Goal: Transaction & Acquisition: Purchase product/service

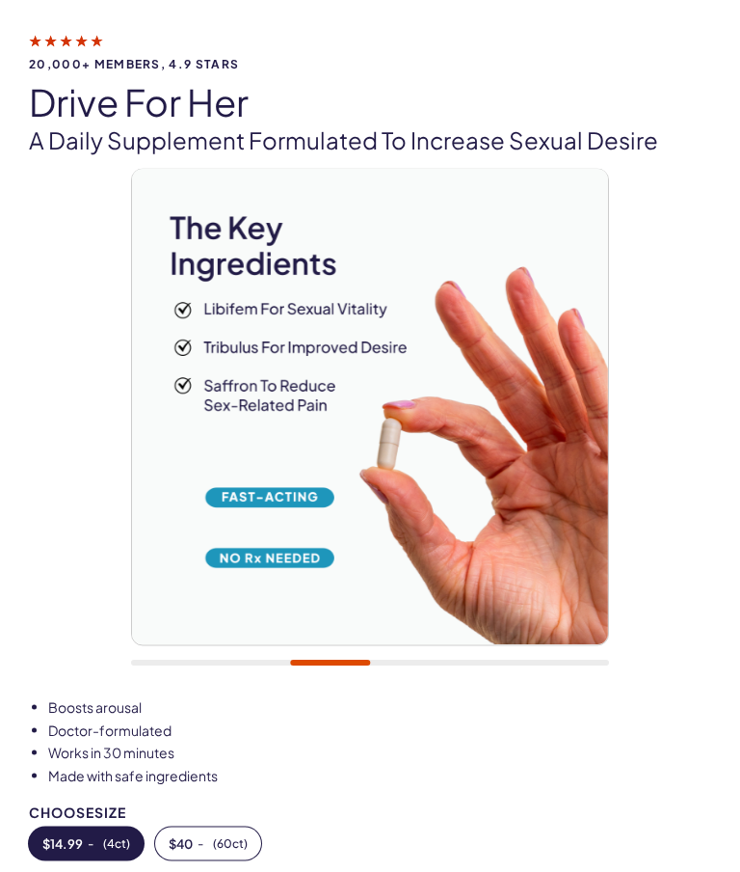
scroll to position [120, 0]
click at [192, 843] on span "$ 40" at bounding box center [181, 842] width 24 height 13
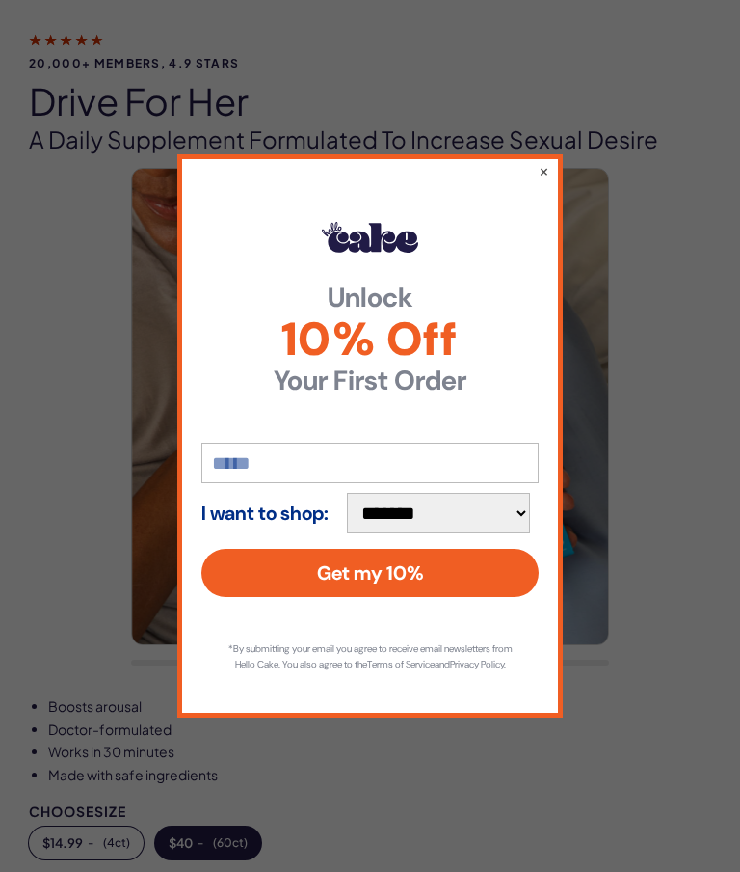
click at [548, 180] on button "×" at bounding box center [544, 170] width 11 height 19
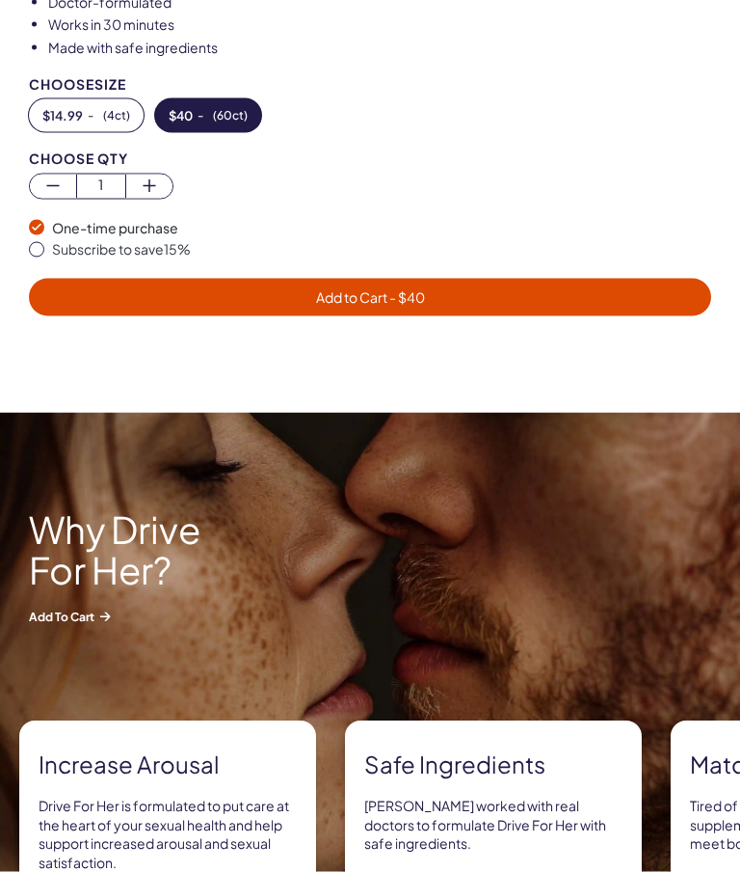
scroll to position [847, 0]
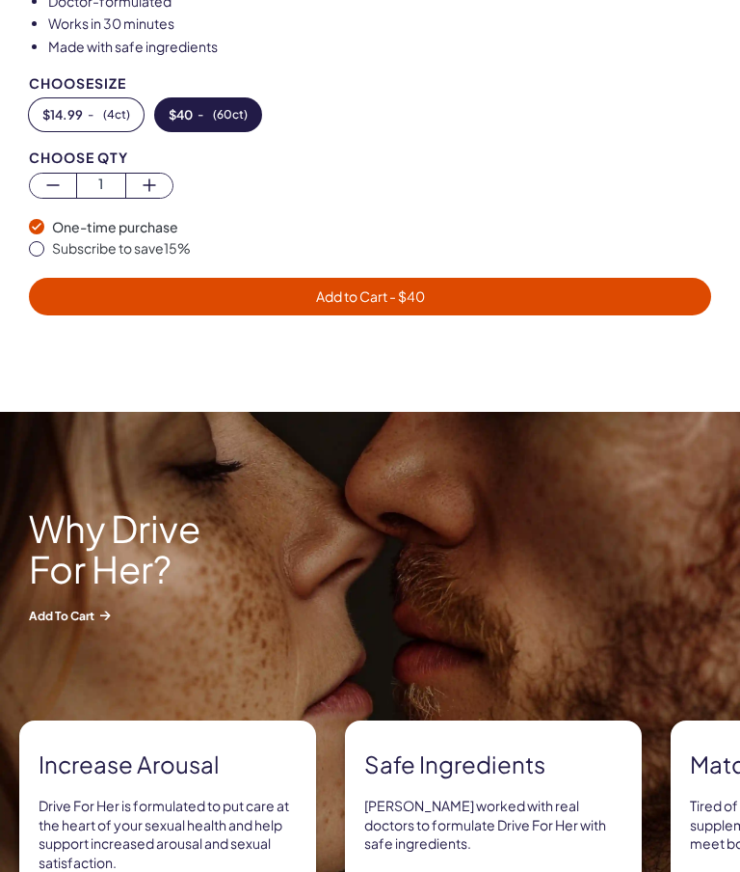
click at [569, 285] on span "Add to Cart - $ 40" at bounding box center [369, 296] width 659 height 22
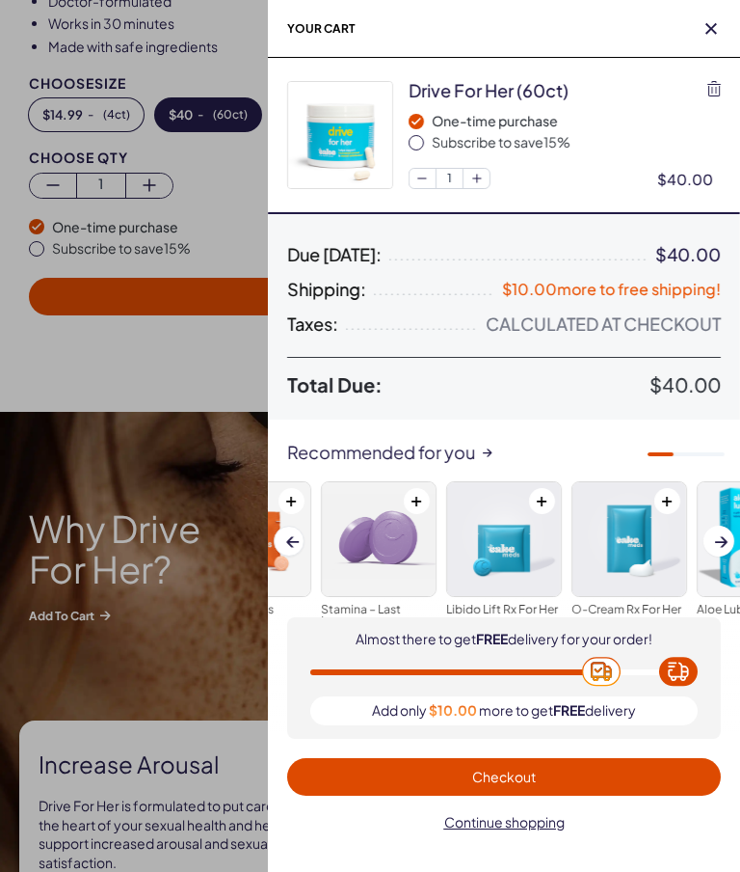
scroll to position [925, 0]
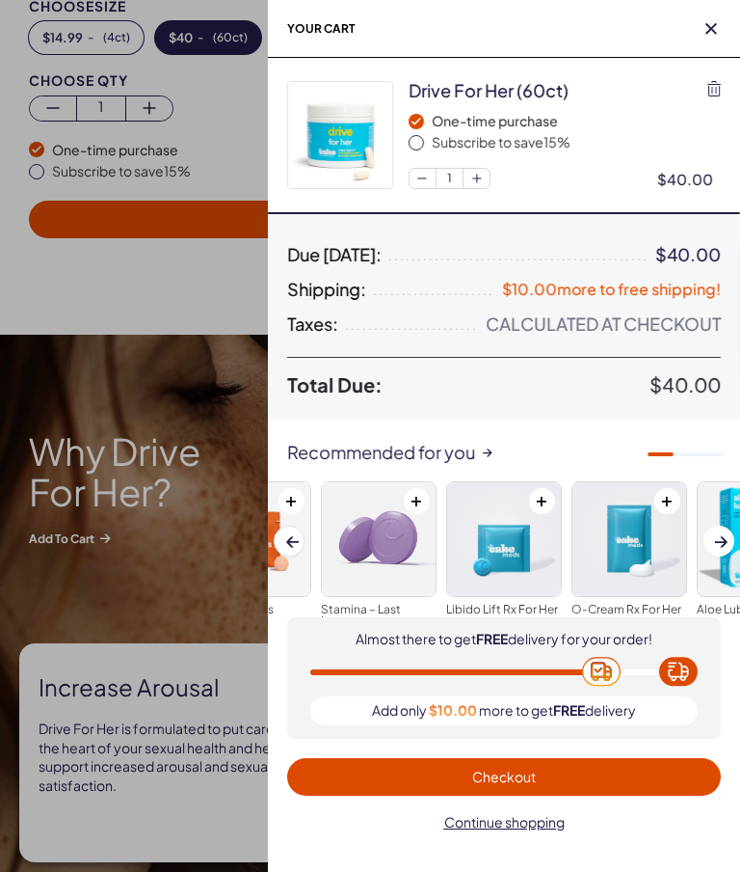
click at [669, 499] on button at bounding box center [668, 501] width 26 height 26
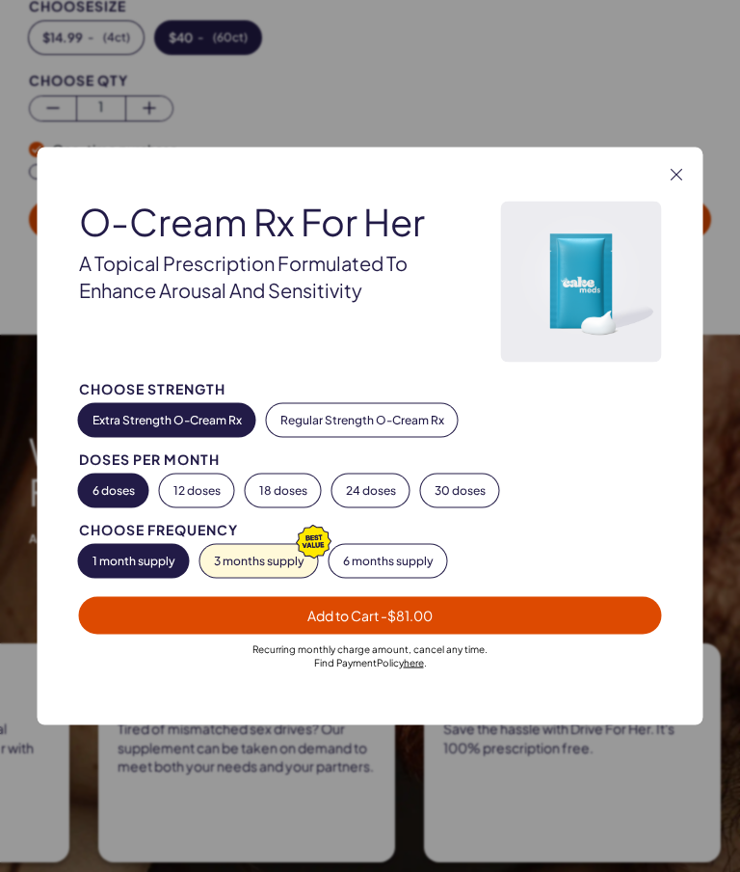
click at [279, 561] on button "3 months supply" at bounding box center [260, 561] width 118 height 33
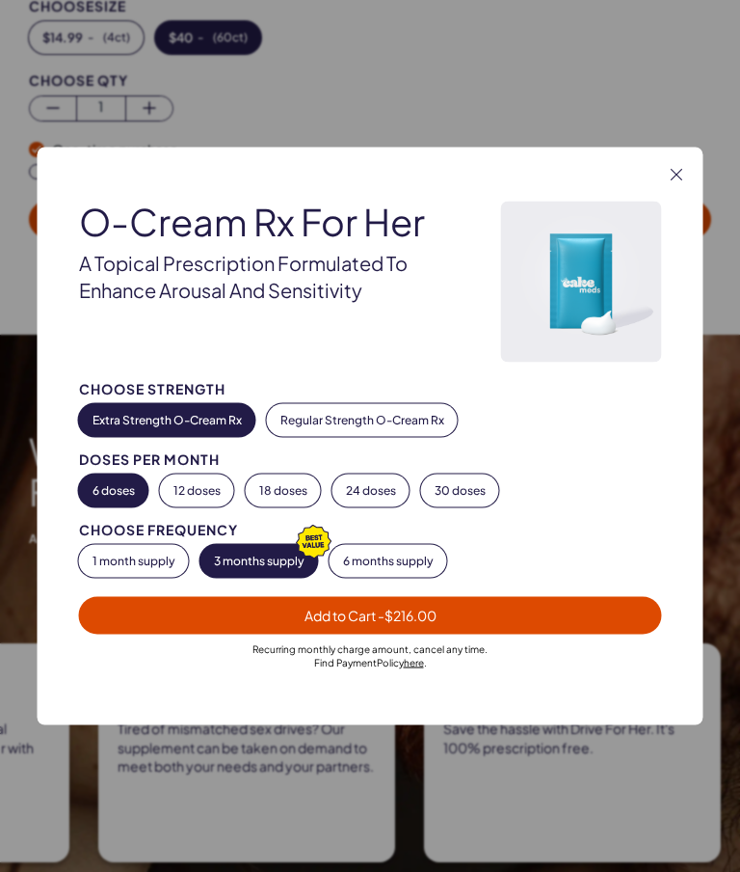
click at [148, 552] on button "1 month supply" at bounding box center [134, 561] width 110 height 33
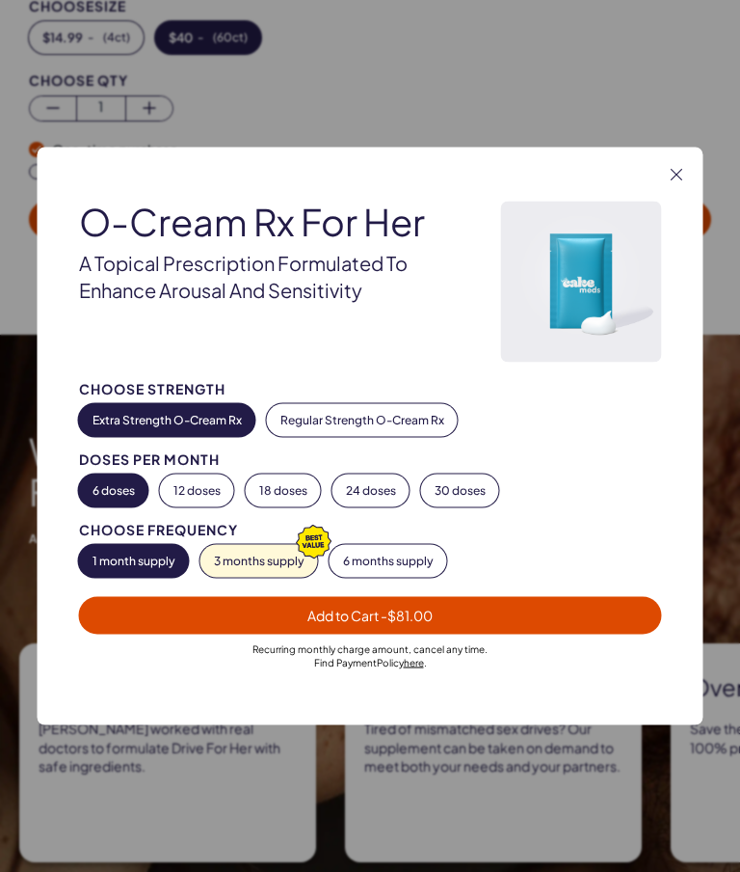
click at [671, 178] on icon "button" at bounding box center [677, 175] width 12 height 12
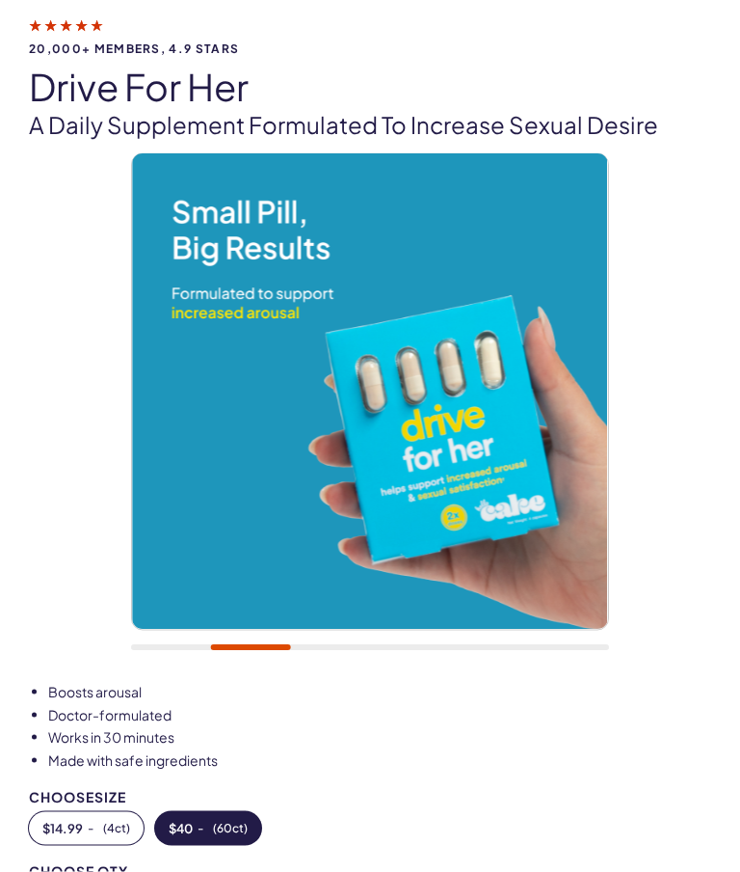
scroll to position [113, 0]
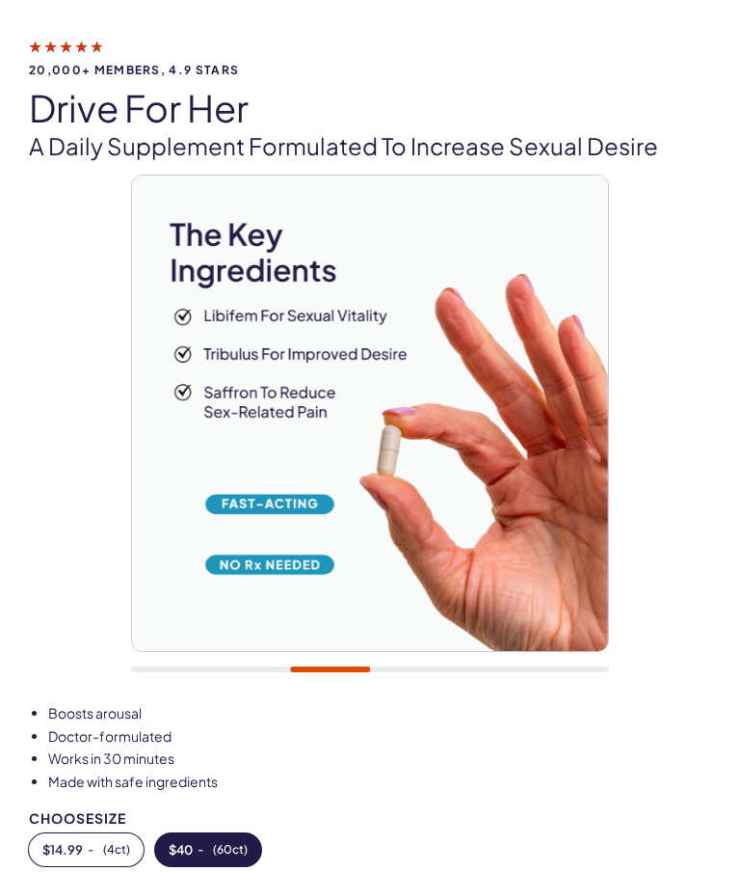
click at [554, 491] on img at bounding box center [370, 413] width 476 height 476
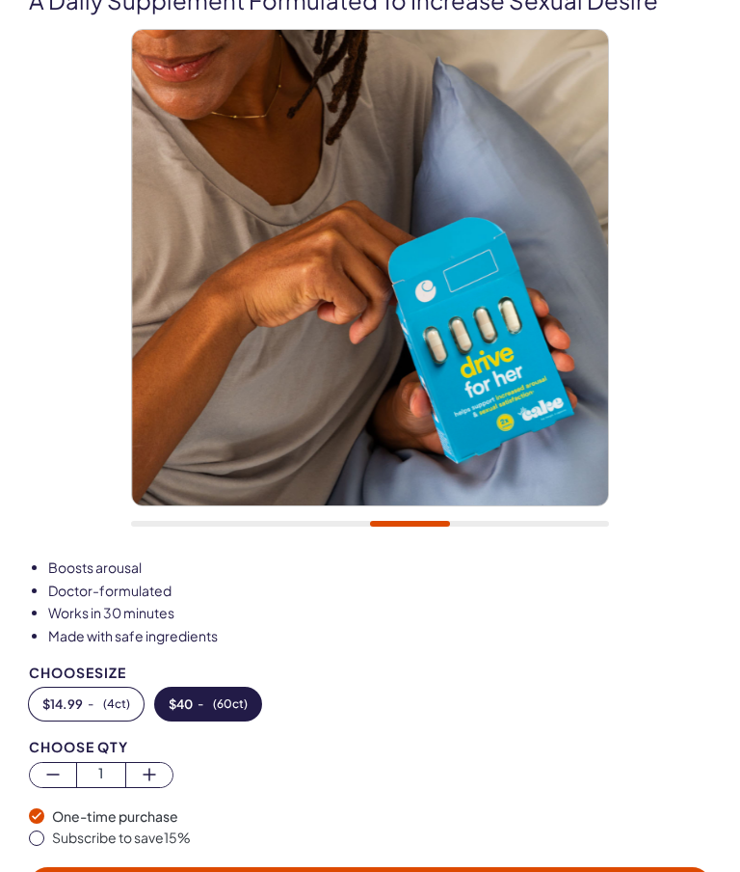
scroll to position [235, 0]
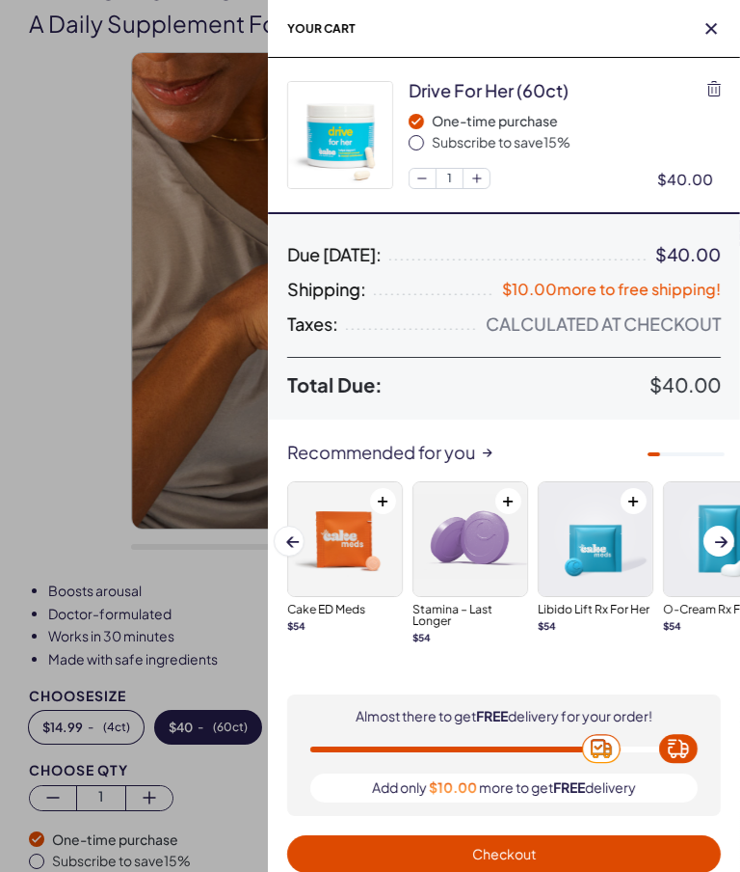
scroll to position [0, 0]
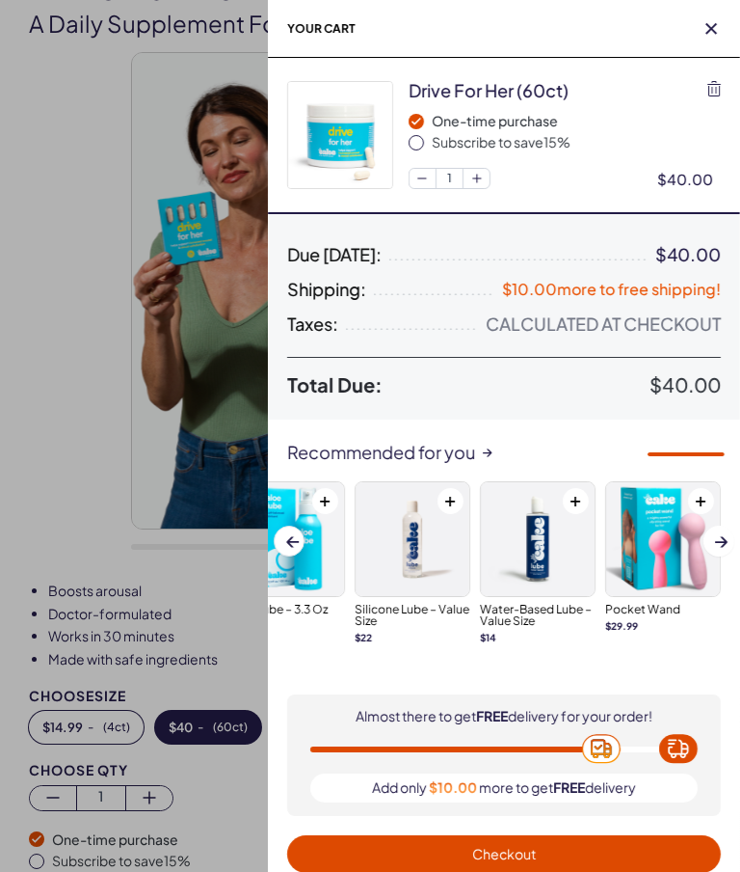
click at [542, 142] on div "Subscribe to save 15 %" at bounding box center [576, 142] width 289 height 19
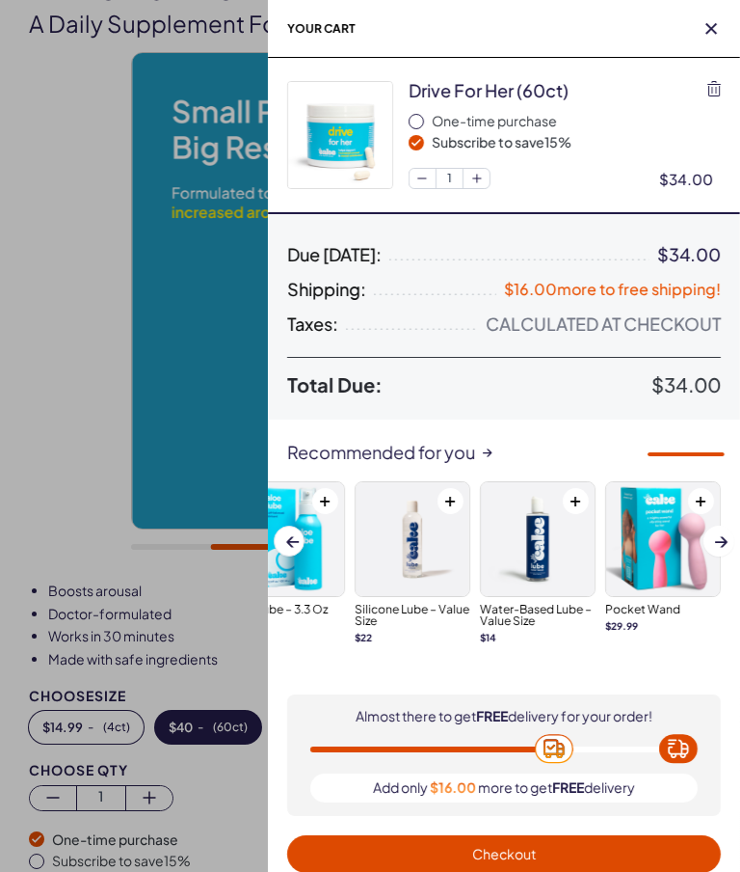
click at [553, 850] on span "Checkout" at bounding box center [504, 854] width 411 height 22
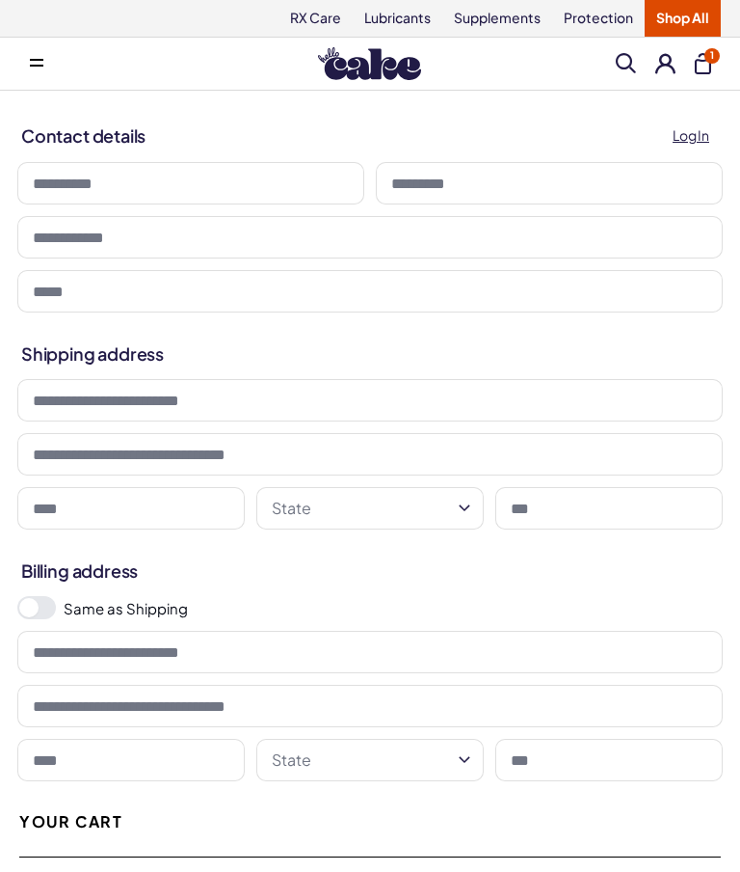
click at [137, 175] on input at bounding box center [190, 183] width 347 height 42
click at [676, 65] on button at bounding box center [666, 63] width 20 height 20
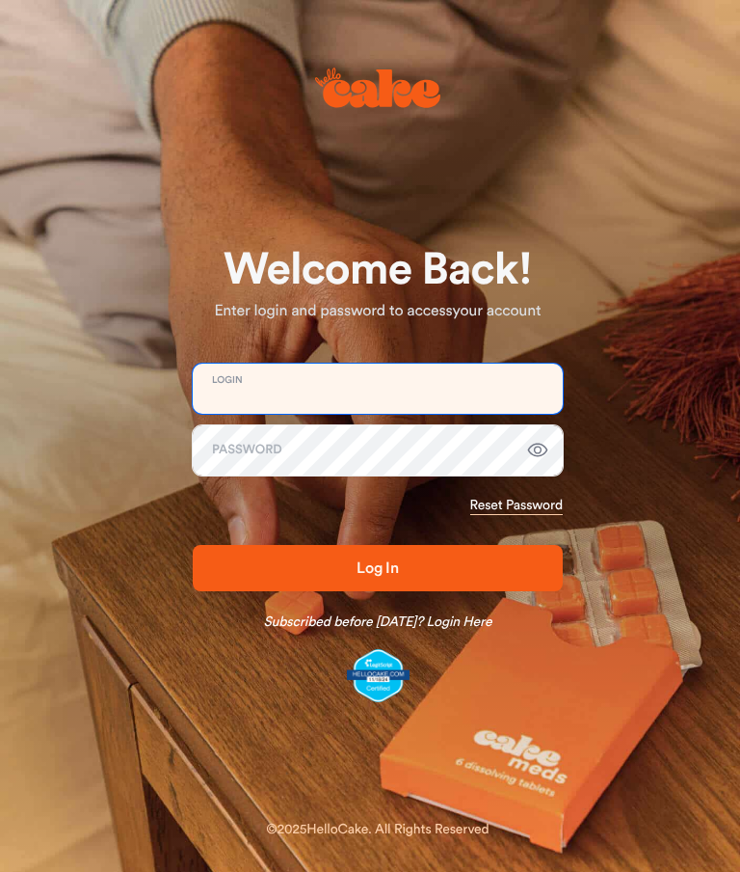
click at [436, 391] on input "email" at bounding box center [378, 388] width 370 height 50
type input "**********"
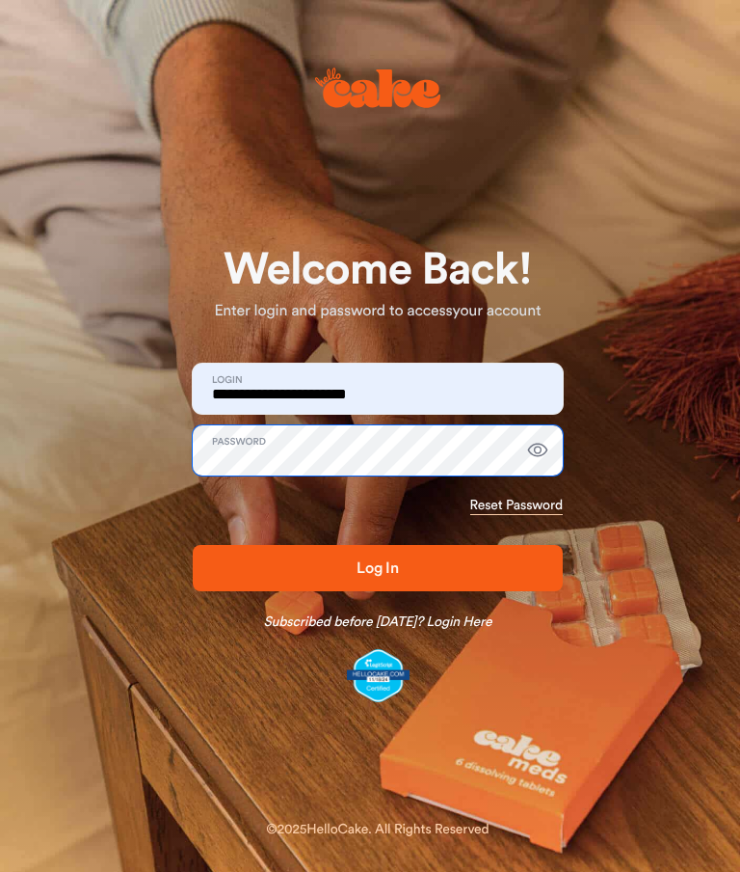
click at [378, 567] on button "Log In" at bounding box center [378, 568] width 370 height 46
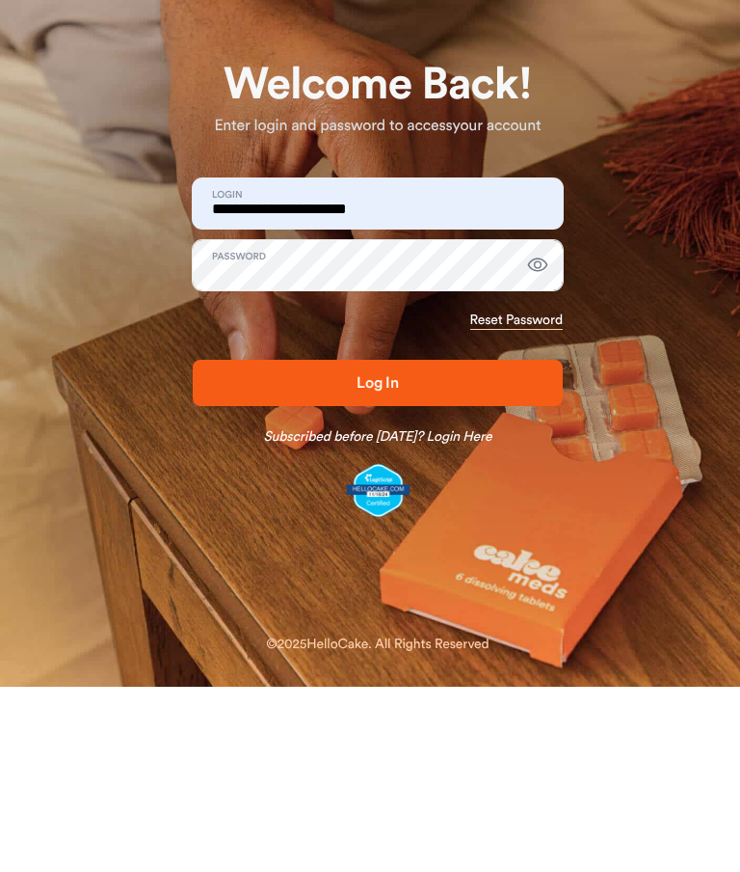
click at [532, 545] on button "Log In" at bounding box center [378, 568] width 370 height 46
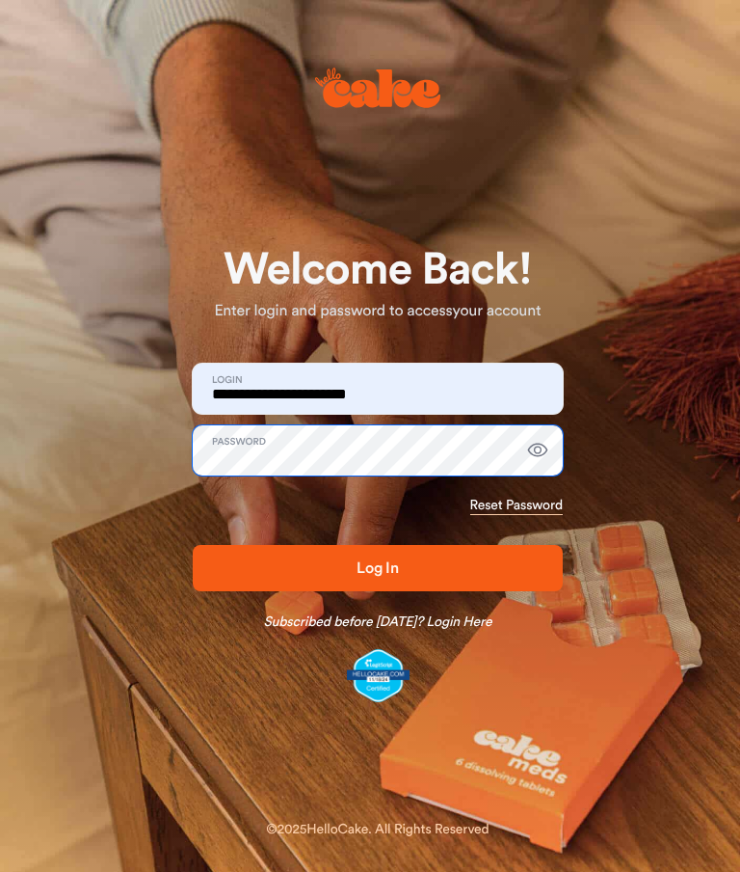
click at [378, 567] on button "Log In" at bounding box center [378, 568] width 370 height 46
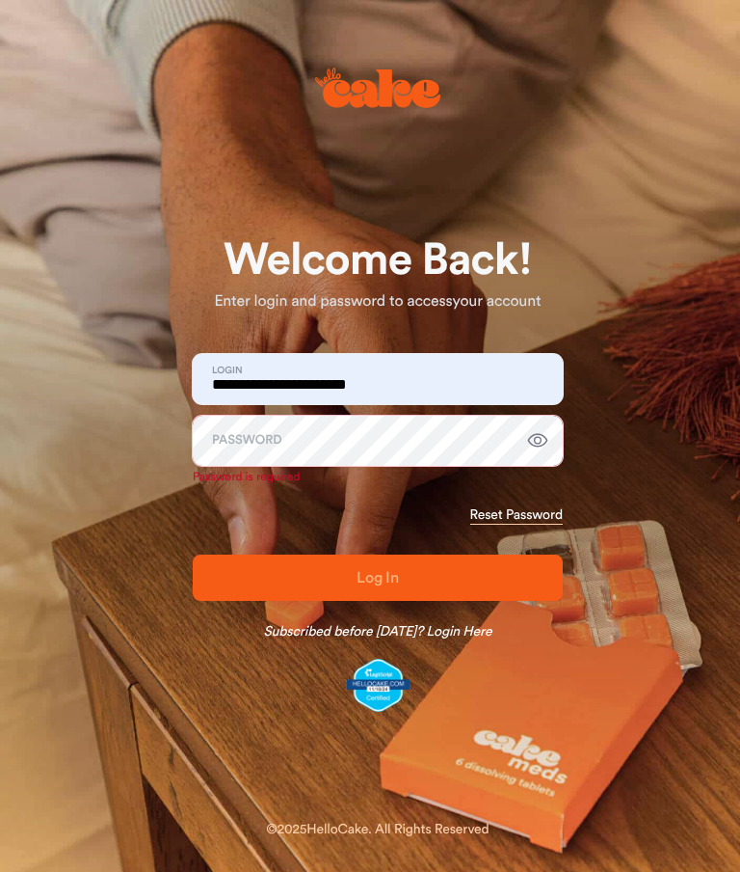
click at [526, 513] on link "Reset Password" at bounding box center [516, 514] width 93 height 19
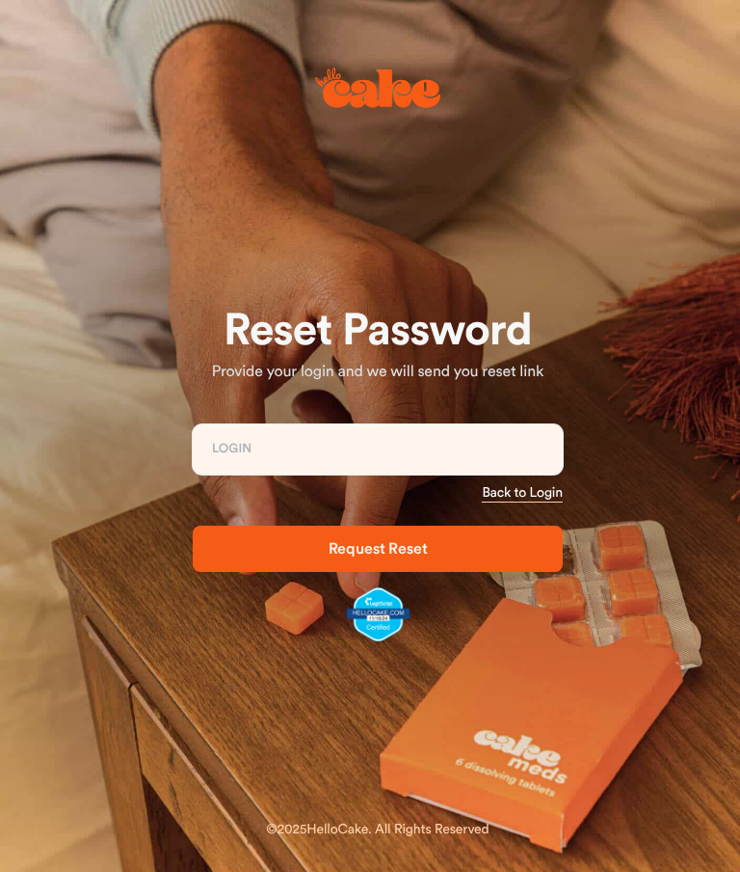
click at [440, 863] on div at bounding box center [370, 436] width 740 height 872
click at [406, 443] on input "email" at bounding box center [378, 449] width 370 height 50
type input "**********"
click at [493, 552] on span "Request Reset" at bounding box center [378, 548] width 308 height 23
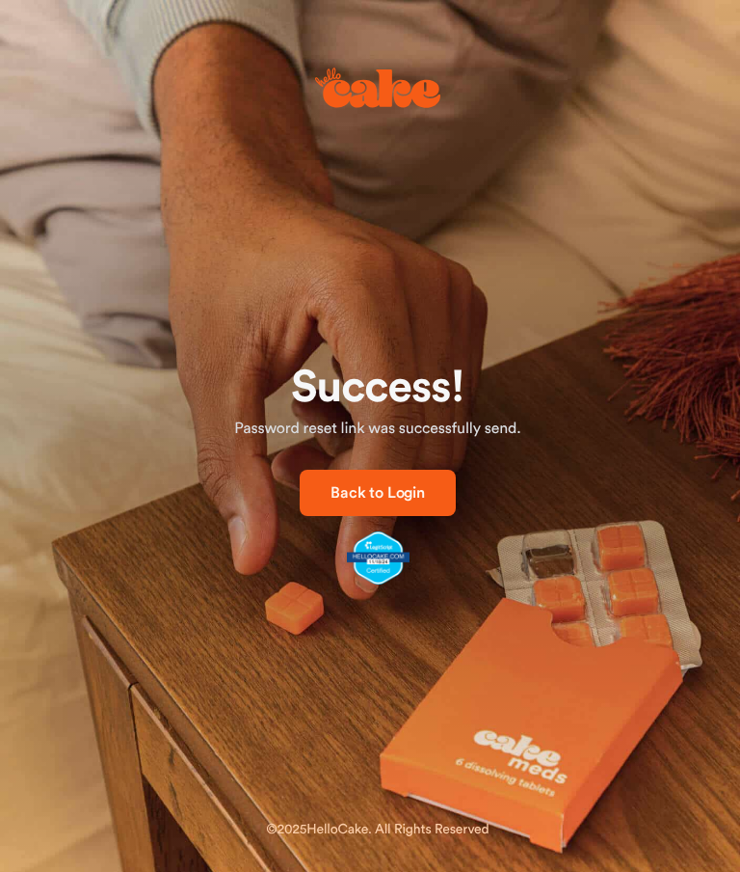
click at [407, 496] on span "Back to Login" at bounding box center [378, 492] width 94 height 15
